Goal: Information Seeking & Learning: Learn about a topic

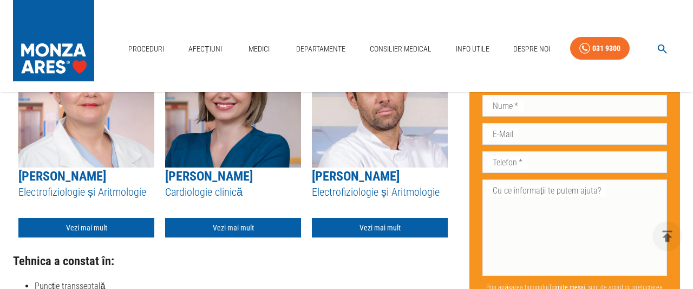
scroll to position [1680, 0]
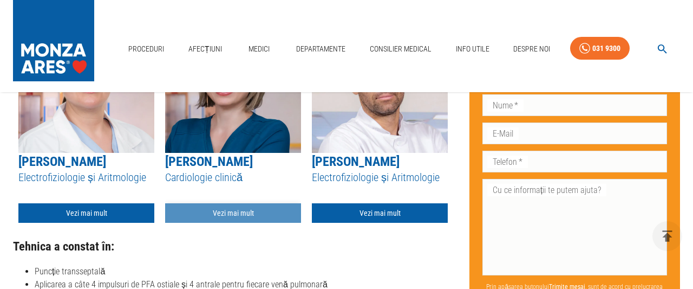
click at [230, 216] on link "Vezi mai mult" at bounding box center [233, 213] width 136 height 20
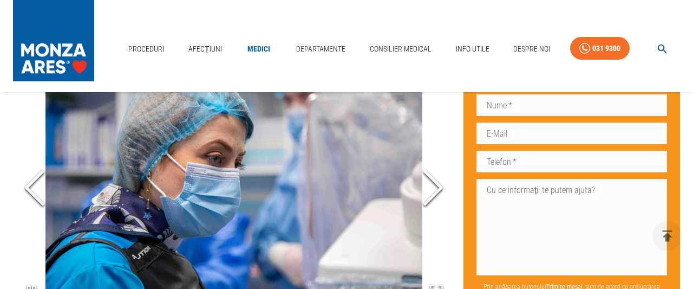
scroll to position [664, 0]
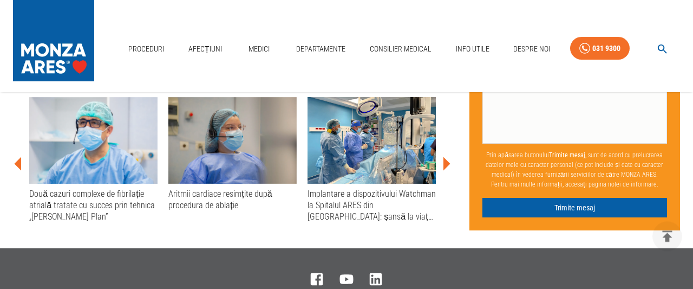
scroll to position [2018, 0]
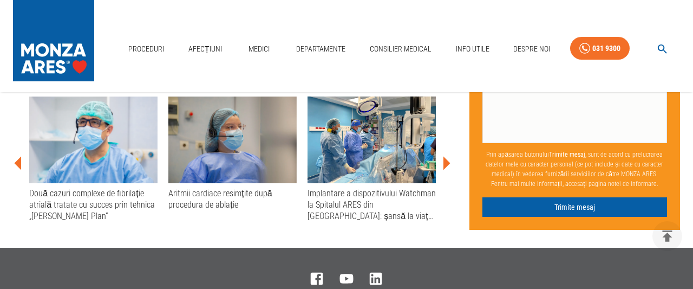
click at [242, 211] on div "Aritmii cardiace resimțite după procedura de ablație" at bounding box center [232, 198] width 128 height 23
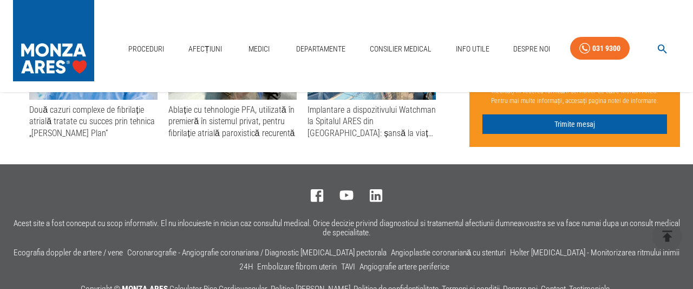
scroll to position [2649, 0]
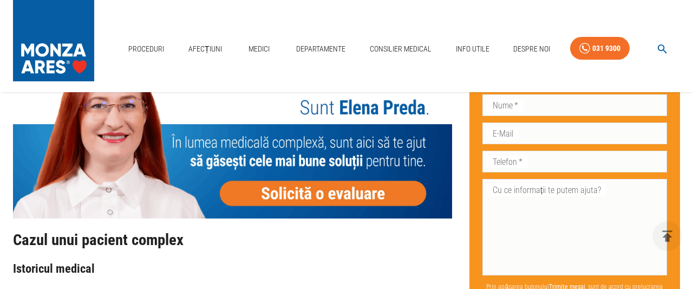
scroll to position [1070, 0]
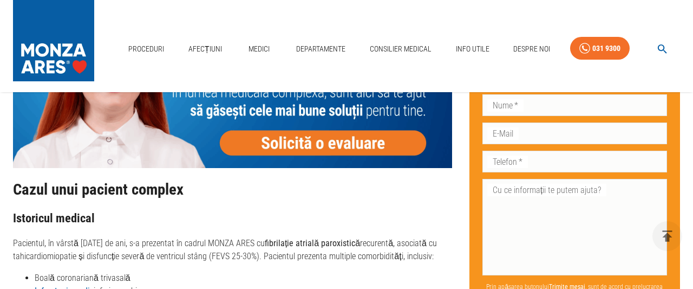
click at [326, 144] on img at bounding box center [232, 79] width 439 height 175
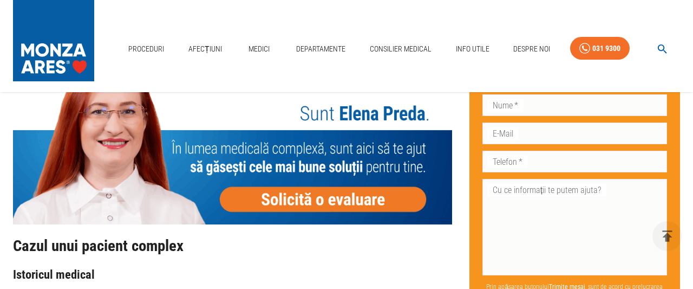
scroll to position [1013, 0]
